Goal: Transaction & Acquisition: Purchase product/service

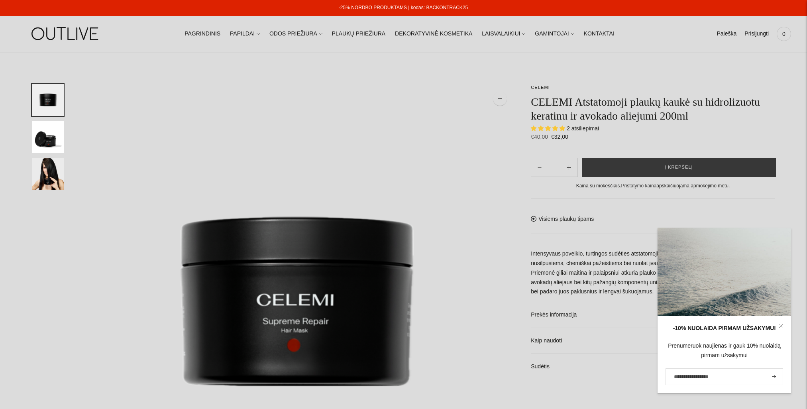
select select "**********"
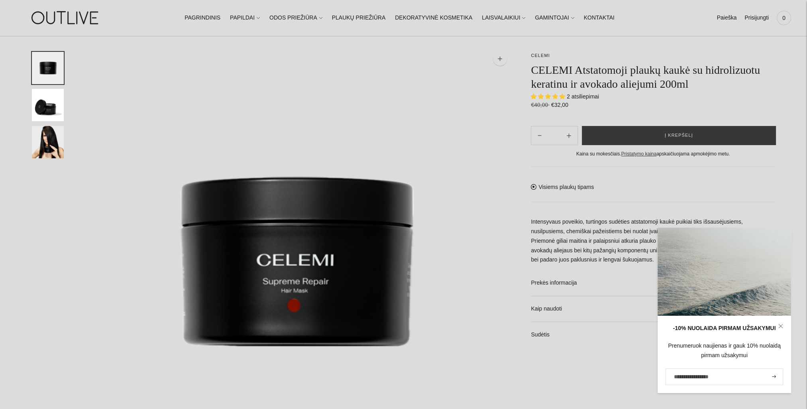
click at [663, 134] on button "Į krepšelį" at bounding box center [679, 135] width 194 height 19
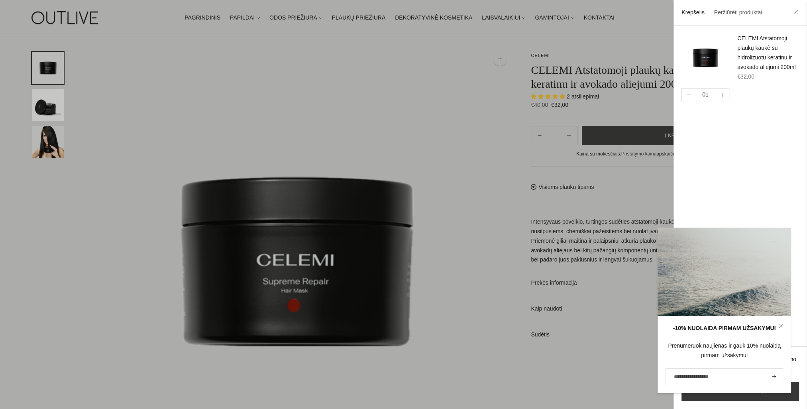
click at [719, 380] on input "El. pašto adresas" at bounding box center [725, 376] width 118 height 17
click at [729, 374] on input "El. pašto adresas" at bounding box center [725, 376] width 118 height 17
drag, startPoint x: 737, startPoint y: 376, endPoint x: 748, endPoint y: 379, distance: 10.8
click at [737, 376] on input "El. pašto adresas" at bounding box center [725, 376] width 118 height 17
click at [775, 377] on icon "submit" at bounding box center [774, 376] width 4 height 3
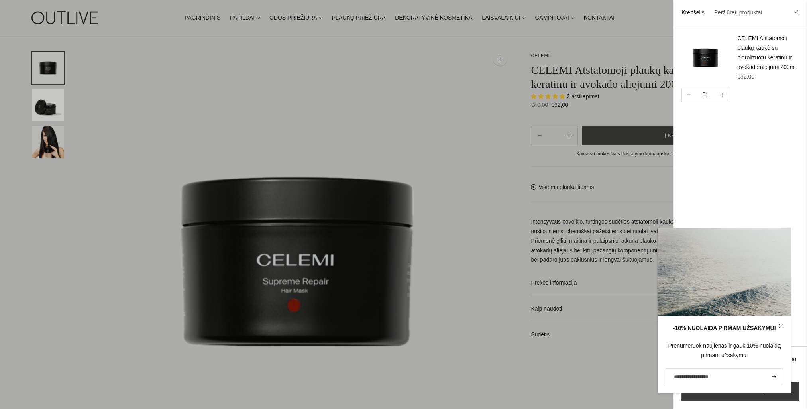
click at [675, 376] on input "El. pašto adresas" at bounding box center [725, 376] width 118 height 17
click at [690, 256] on div "-10% NUOLAIDA PIRMAM UŽSAKYMUI Prenumeruok naujienas ir gauk 10% nuolaidą pirma…" at bounding box center [725, 310] width 134 height 165
click at [780, 328] on icon at bounding box center [781, 326] width 5 height 5
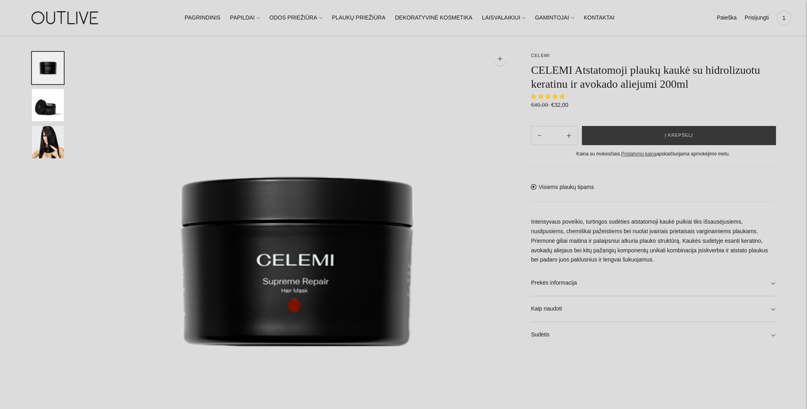
scroll to position [40, 0]
select select "**********"
click at [784, 20] on span "1" at bounding box center [784, 17] width 11 height 11
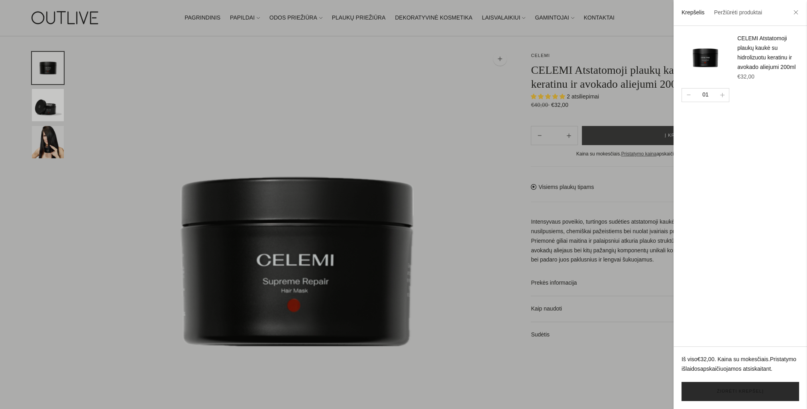
click at [733, 394] on link "Žiūrėti krepšelį" at bounding box center [741, 391] width 118 height 19
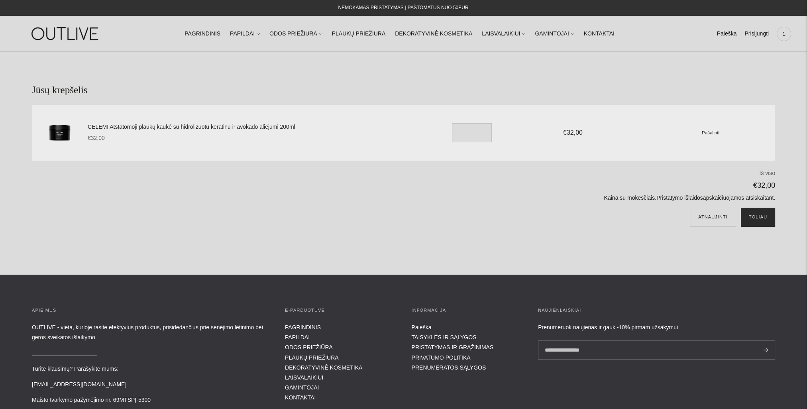
click at [757, 217] on button "Toliau" at bounding box center [758, 217] width 34 height 19
